Goal: Task Accomplishment & Management: Manage account settings

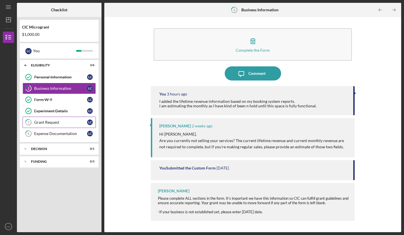
click at [58, 124] on div "Grant Request" at bounding box center [60, 122] width 53 height 5
